Goal: Use online tool/utility: Use online tool/utility

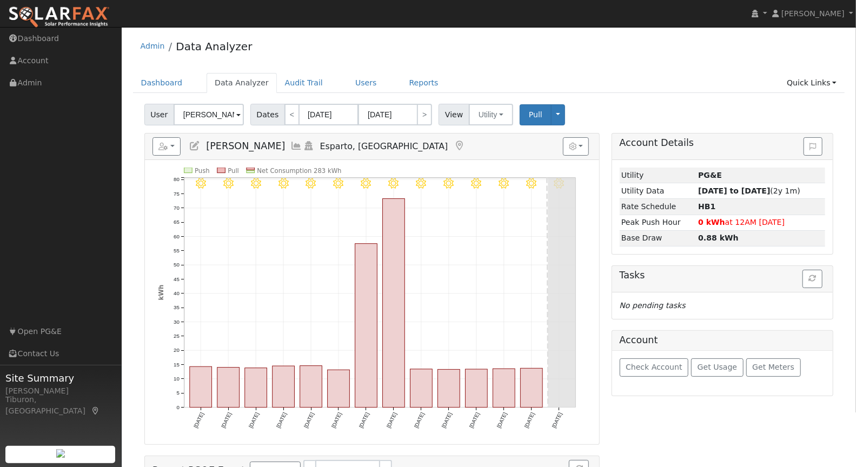
drag, startPoint x: 812, startPoint y: 82, endPoint x: 362, endPoint y: 2, distance: 457.6
click at [813, 82] on link "Quick Links" at bounding box center [812, 83] width 66 height 20
click at [788, 145] on link "Run a Scenario Report" at bounding box center [790, 144] width 110 height 15
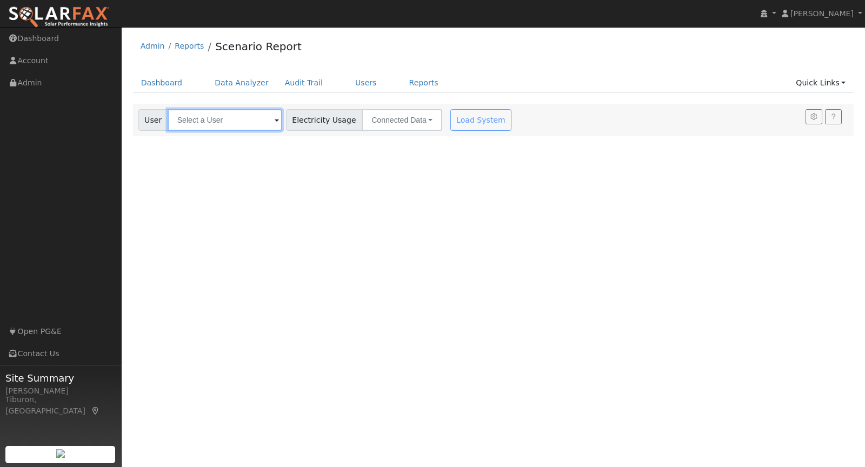
click at [207, 123] on input "text" at bounding box center [225, 120] width 115 height 22
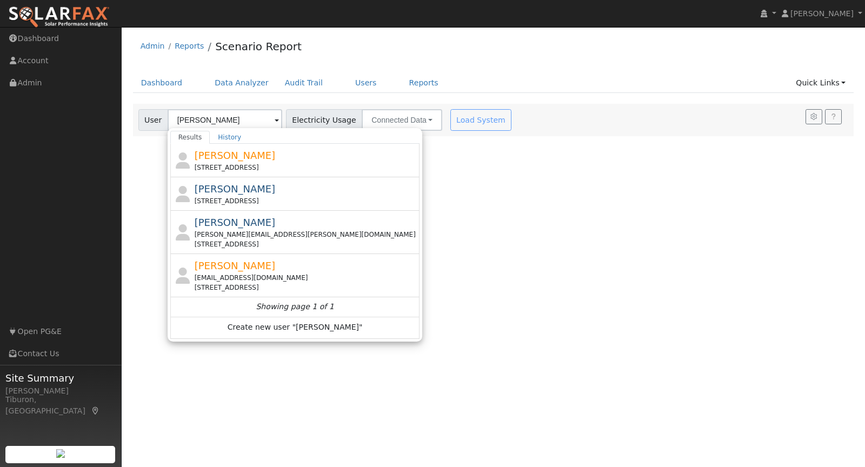
click at [245, 267] on span "[PERSON_NAME]" at bounding box center [235, 265] width 81 height 11
type input "[PERSON_NAME]"
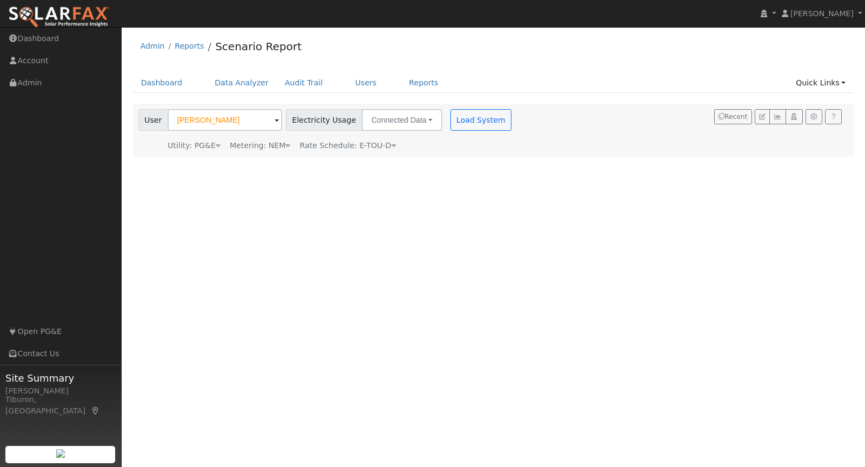
click at [275, 146] on div "Metering: NEM" at bounding box center [260, 145] width 61 height 11
click at [291, 167] on button "NEM" at bounding box center [312, 162] width 43 height 22
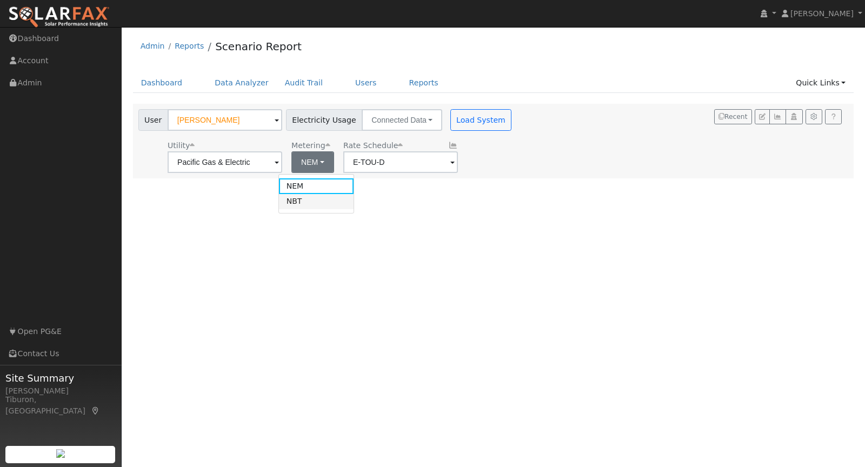
click at [309, 201] on link "NBT" at bounding box center [316, 201] width 75 height 15
type input "E-ELEC"
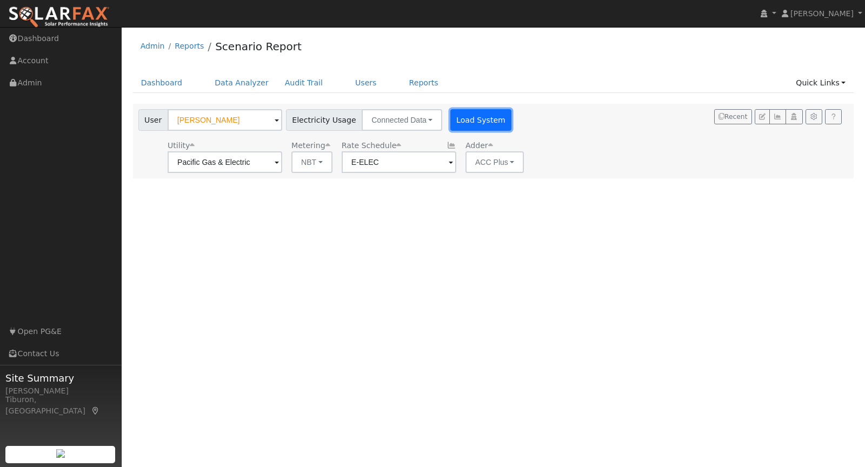
click at [461, 121] on button "Load System" at bounding box center [481, 120] width 62 height 22
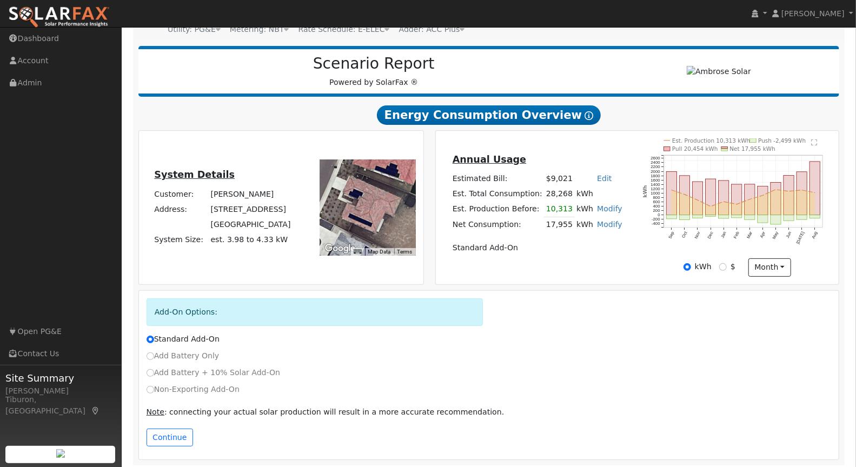
scroll to position [117, 0]
click at [151, 386] on input "Non-Exporting Add-On" at bounding box center [151, 390] width 8 height 8
radio input "true"
radio input "false"
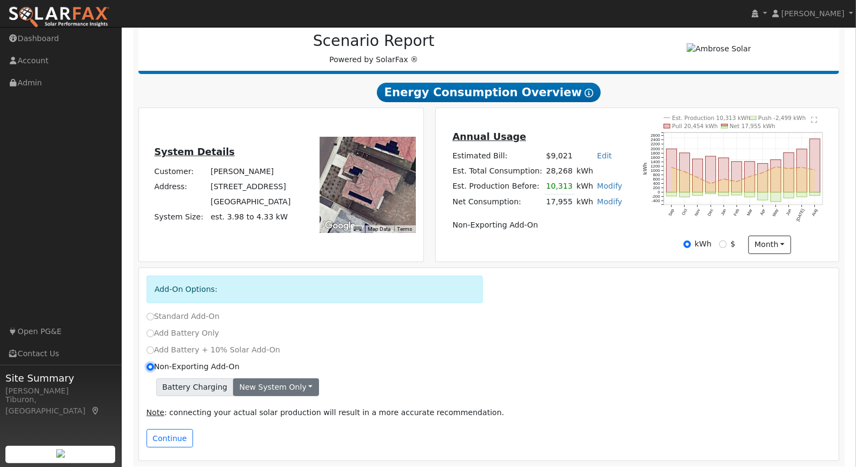
scroll to position [140, 0]
click at [261, 380] on button "New system only" at bounding box center [276, 387] width 86 height 18
click at [275, 420] on link "Both systems" at bounding box center [274, 423] width 81 height 15
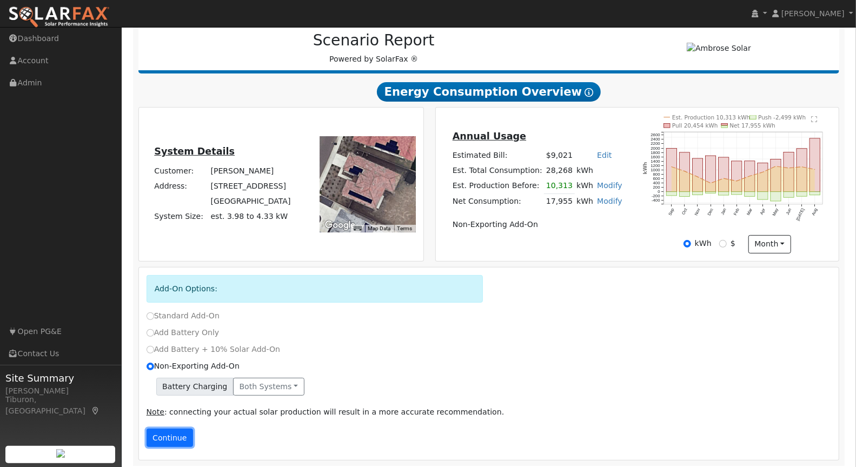
click at [170, 434] on button "Continue" at bounding box center [170, 438] width 47 height 18
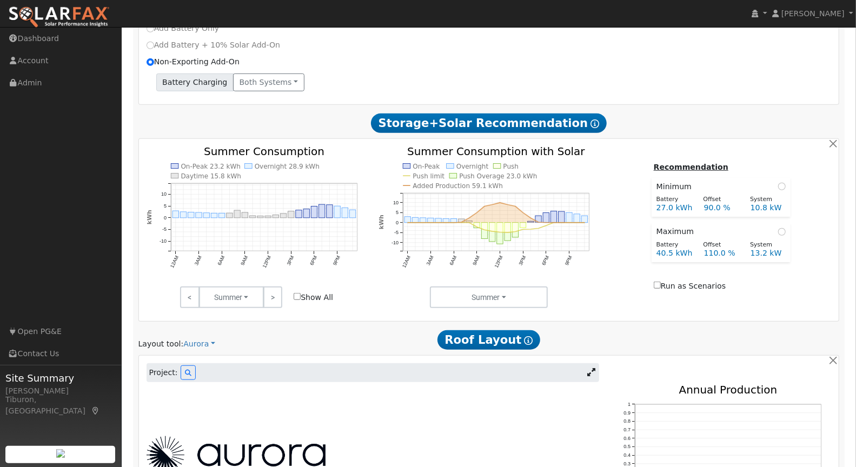
scroll to position [480, 0]
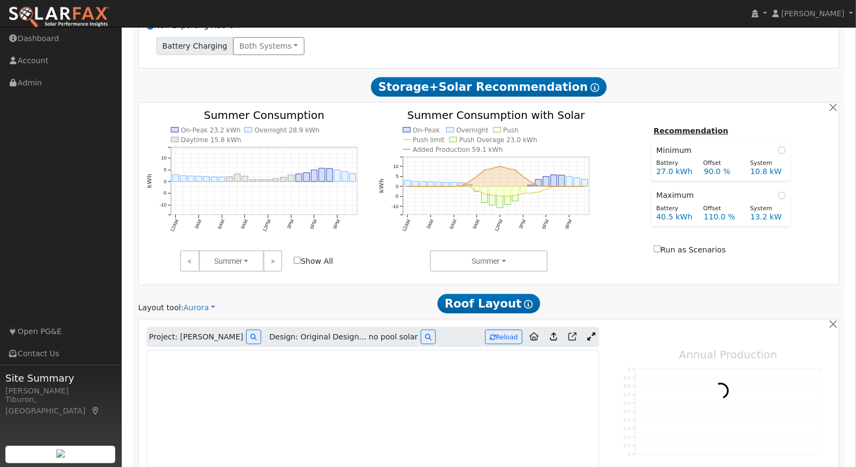
type input "18161"
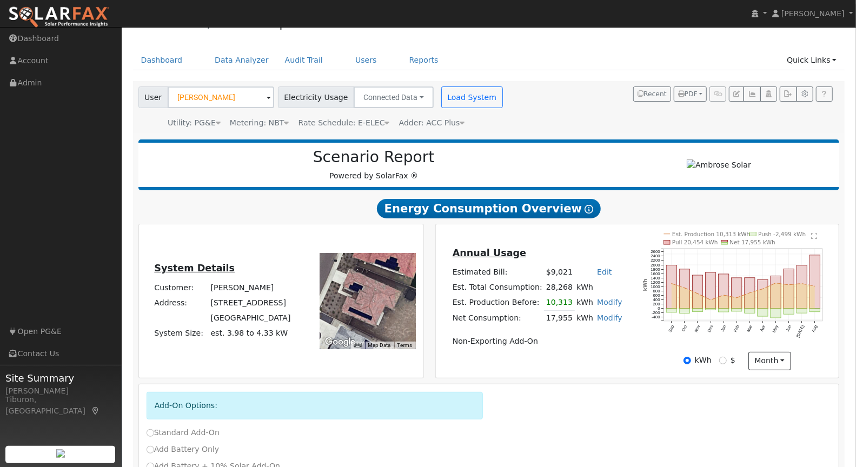
scroll to position [23, 0]
drag, startPoint x: 457, startPoint y: 302, endPoint x: 535, endPoint y: 305, distance: 77.9
click at [535, 305] on td "Est. Production Before:" at bounding box center [497, 303] width 94 height 16
click at [574, 338] on td "Non-Exporting Add-On" at bounding box center [537, 341] width 174 height 15
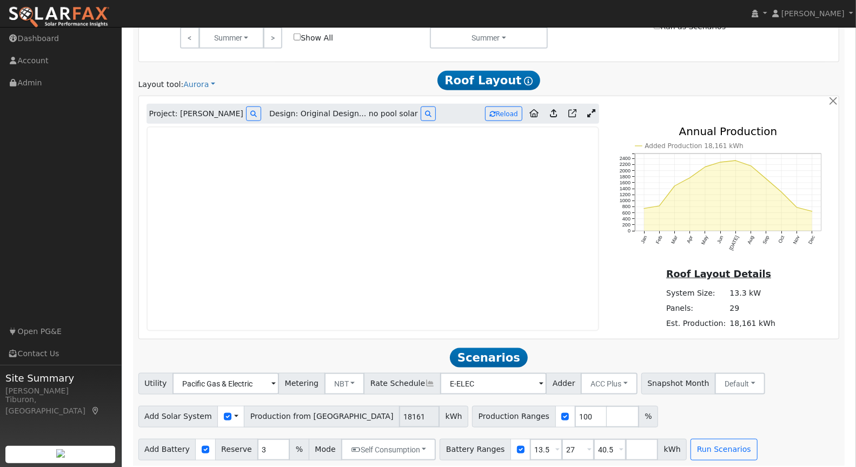
scroll to position [704, 0]
click at [224, 413] on input "checkbox" at bounding box center [228, 417] width 8 height 8
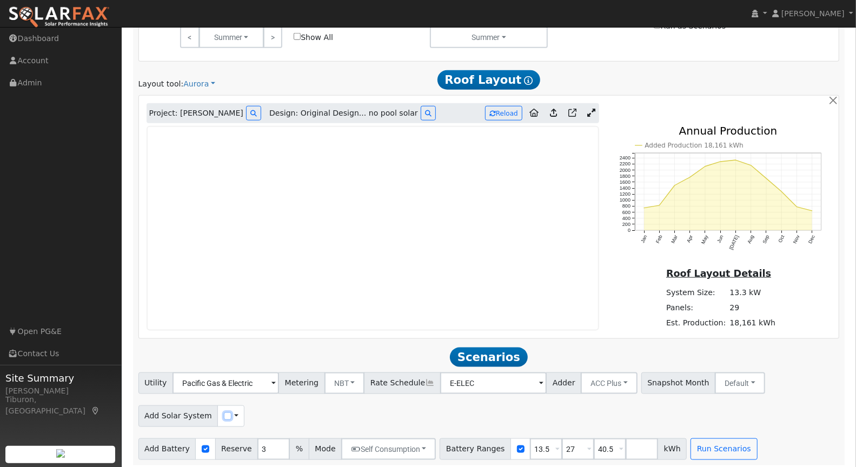
click at [224, 413] on input "checkbox" at bounding box center [228, 417] width 8 height 8
checkbox input "true"
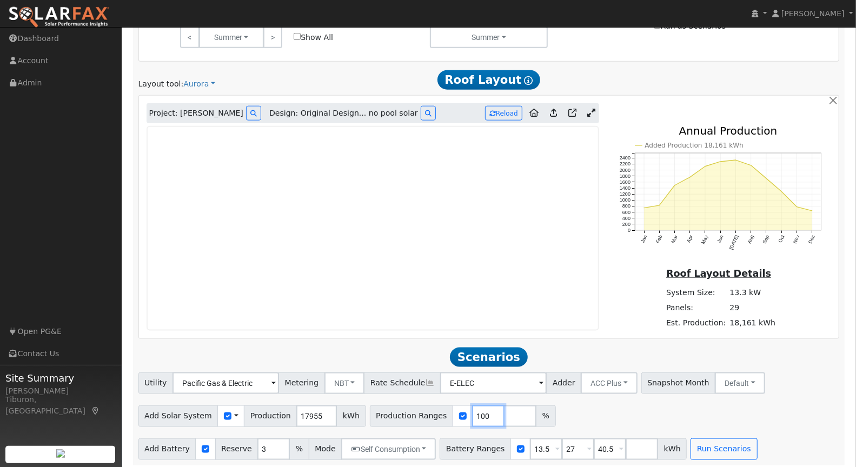
drag, startPoint x: 473, startPoint y: 414, endPoint x: 437, endPoint y: 407, distance: 36.4
click at [436, 408] on div "Production Ranges 100 %" at bounding box center [463, 417] width 186 height 22
type input "77.9"
drag, startPoint x: 537, startPoint y: 446, endPoint x: 507, endPoint y: 444, distance: 30.3
click at [507, 444] on div "Battery Ranges 13.5 Overrides Reserve % Mode None None Self Consumption Peak Sa…" at bounding box center [563, 450] width 247 height 22
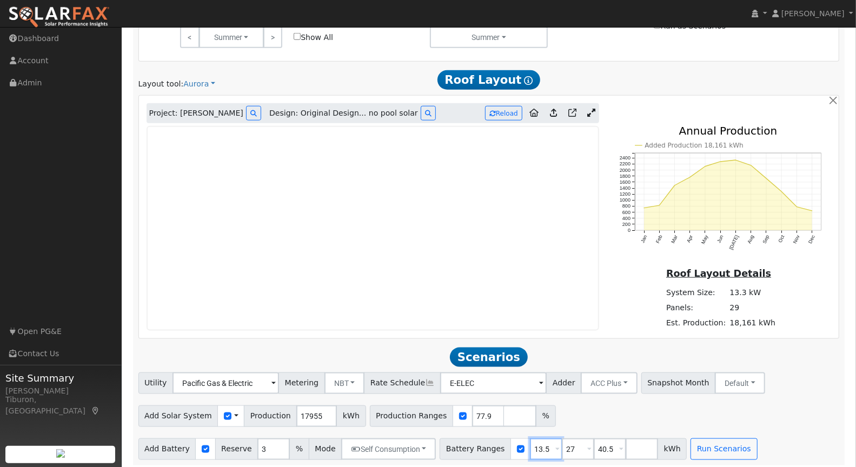
type input "27"
type input "40.5"
type input "27"
click at [695, 443] on button "Run Scenarios" at bounding box center [692, 450] width 67 height 22
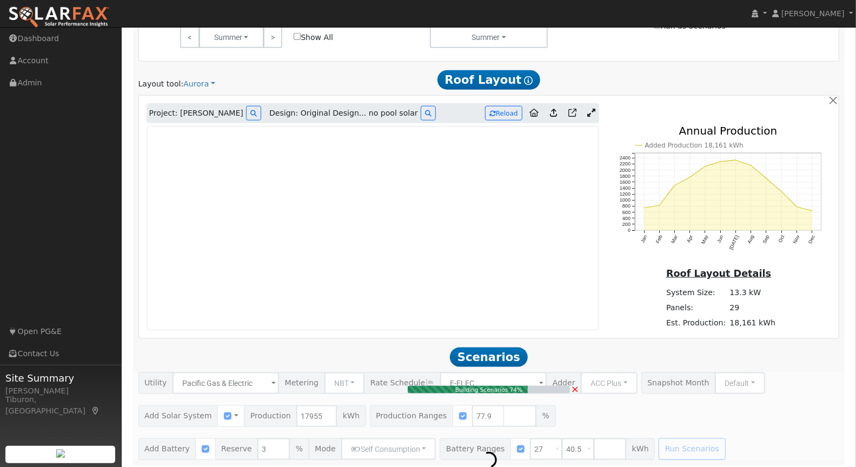
type input "9.3"
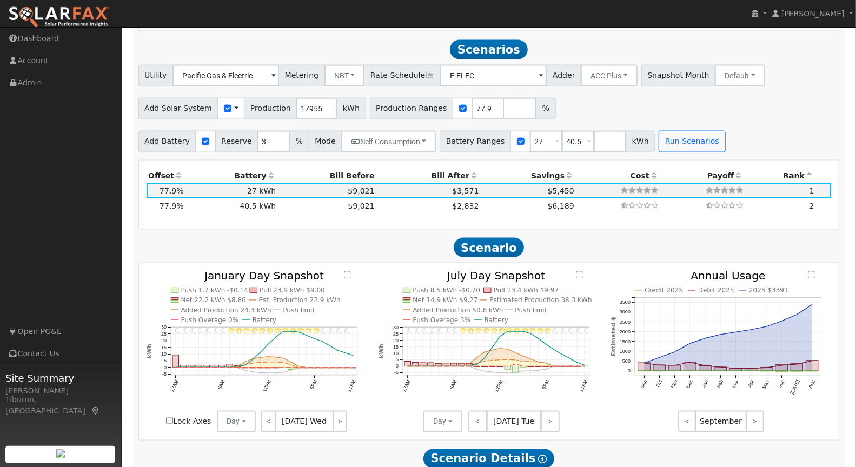
scroll to position [1014, 0]
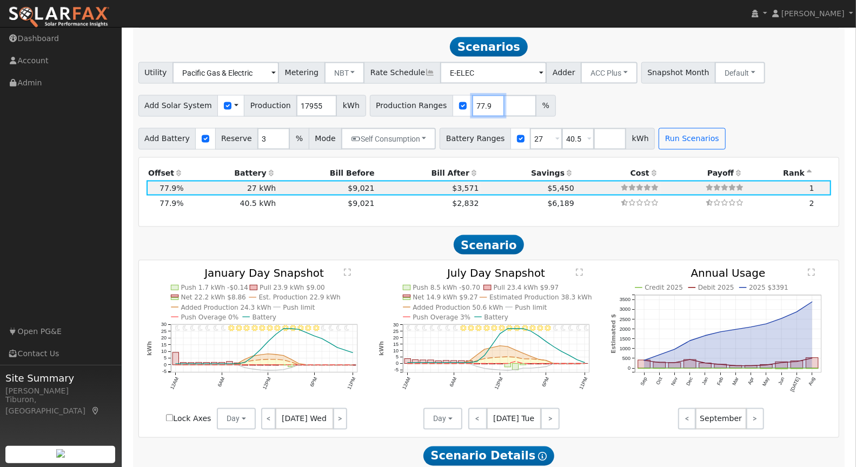
drag, startPoint x: 474, startPoint y: 101, endPoint x: 417, endPoint y: 95, distance: 56.5
click at [412, 95] on div "Production Ranges 77.9 %" at bounding box center [463, 106] width 186 height 22
type input "100.8"
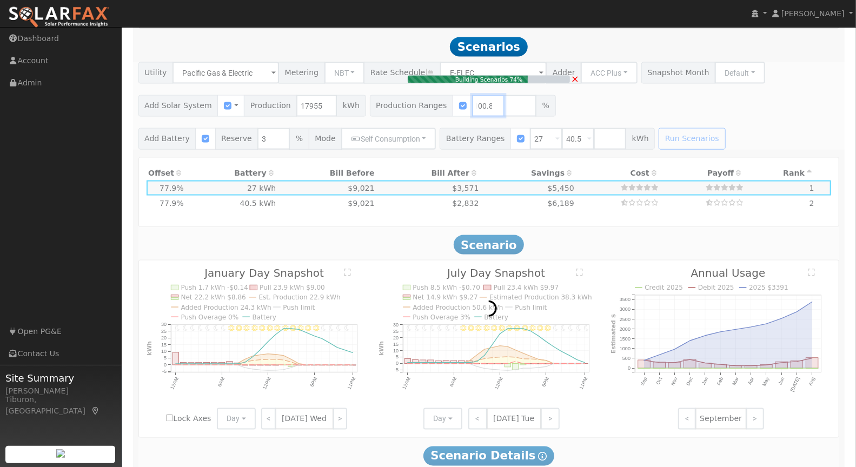
type input "12.1"
type input "$42,231"
type input "$22,389"
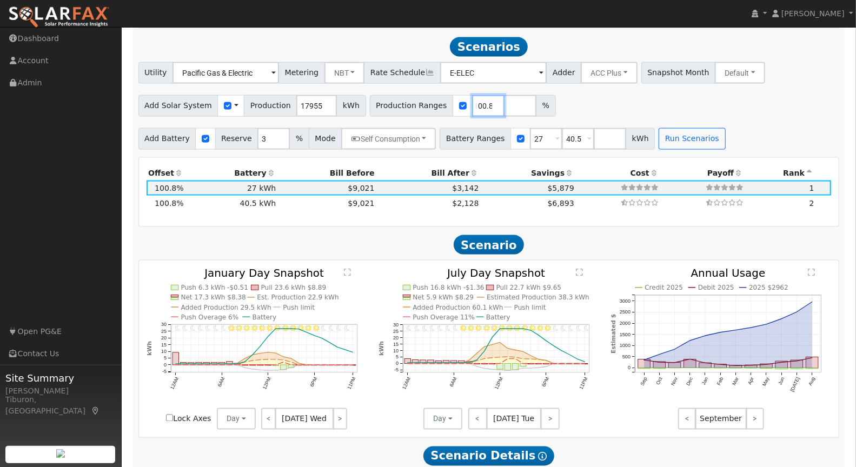
scroll to position [0, 0]
drag, startPoint x: 315, startPoint y: 99, endPoint x: 286, endPoint y: 96, distance: 29.4
click at [286, 96] on div "Add Solar System Use CSV Data Production 17955 kWh" at bounding box center [252, 106] width 228 height 22
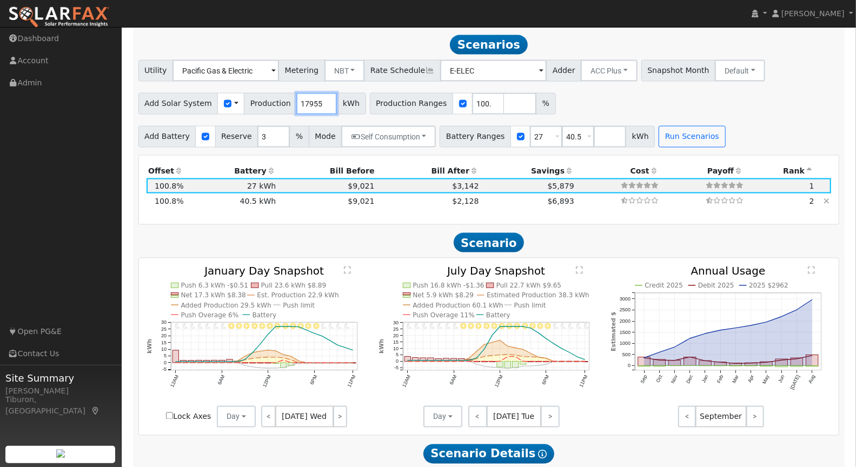
scroll to position [1017, 0]
